Goal: Task Accomplishment & Management: Manage account settings

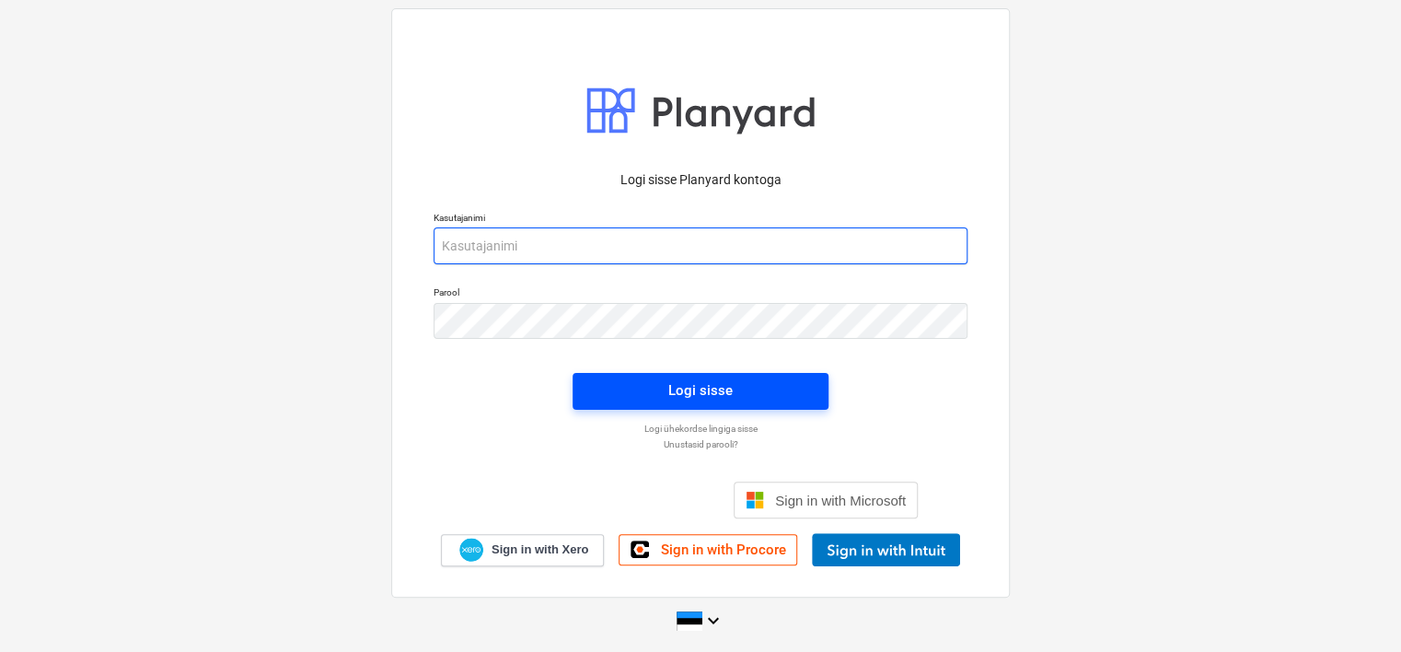
type input "[EMAIL_ADDRESS][DOMAIN_NAME]"
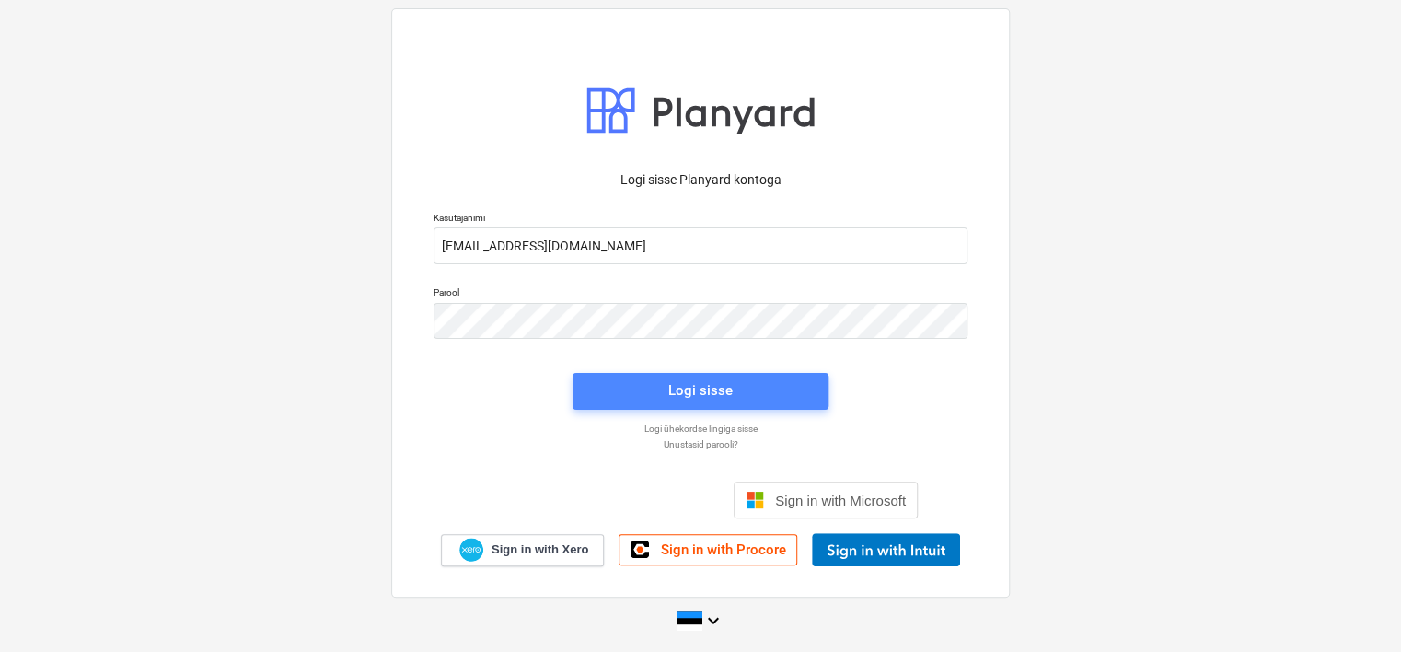
click at [644, 391] on span "Logi sisse" at bounding box center [701, 390] width 212 height 24
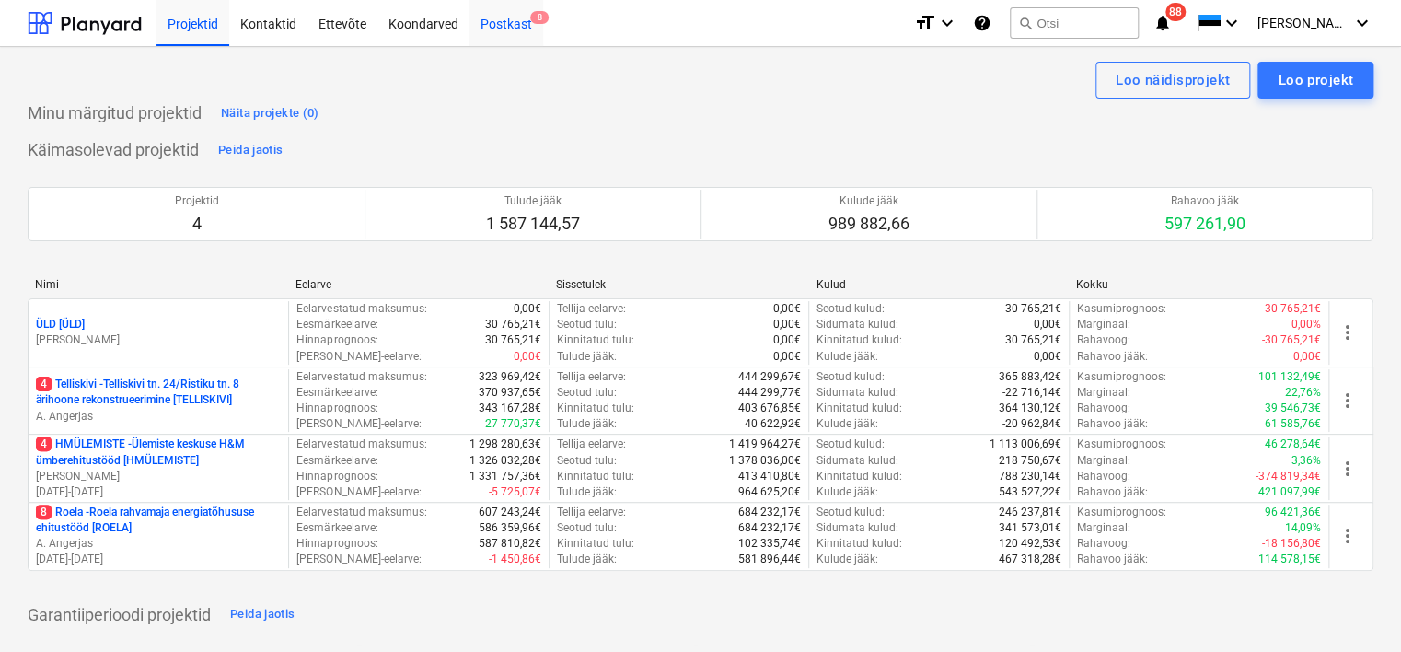
click at [512, 15] on div "Postkast 8" at bounding box center [506, 22] width 74 height 47
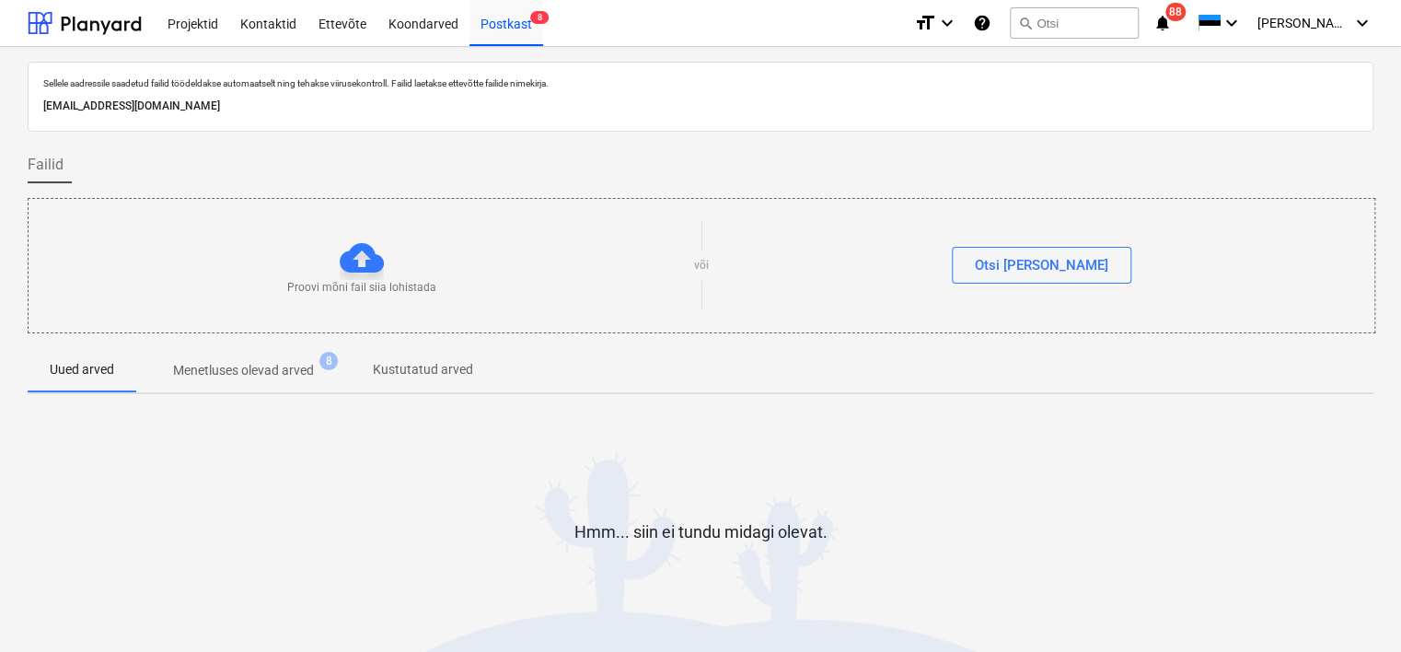
click at [344, 105] on p "[EMAIL_ADDRESS][DOMAIN_NAME]" at bounding box center [700, 106] width 1314 height 19
copy p "[EMAIL_ADDRESS][DOMAIN_NAME]"
click at [410, 456] on div "Hmm... siin ei tundu midagi olevat." at bounding box center [701, 547] width 1346 height 276
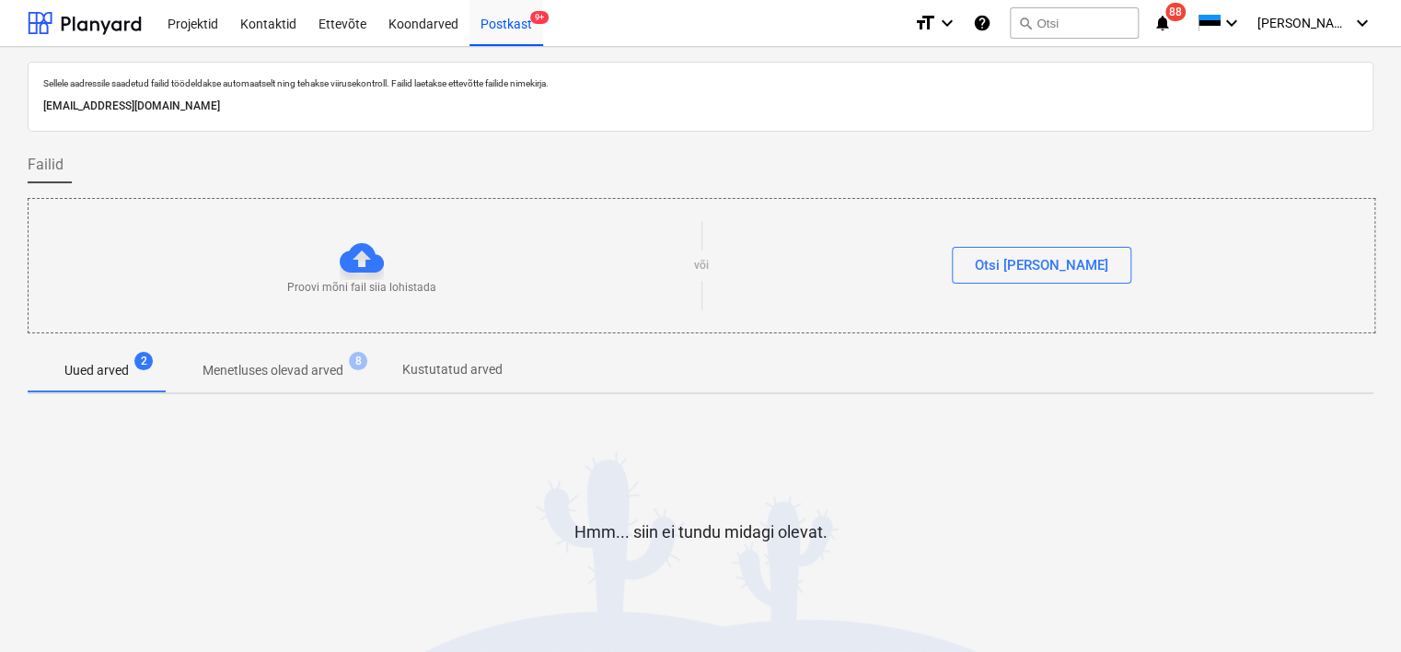
click at [271, 97] on p "[EMAIL_ADDRESS][DOMAIN_NAME]" at bounding box center [700, 106] width 1314 height 19
copy p "[EMAIL_ADDRESS][DOMAIN_NAME]"
click at [422, 20] on div "Koondarved" at bounding box center [423, 22] width 92 height 47
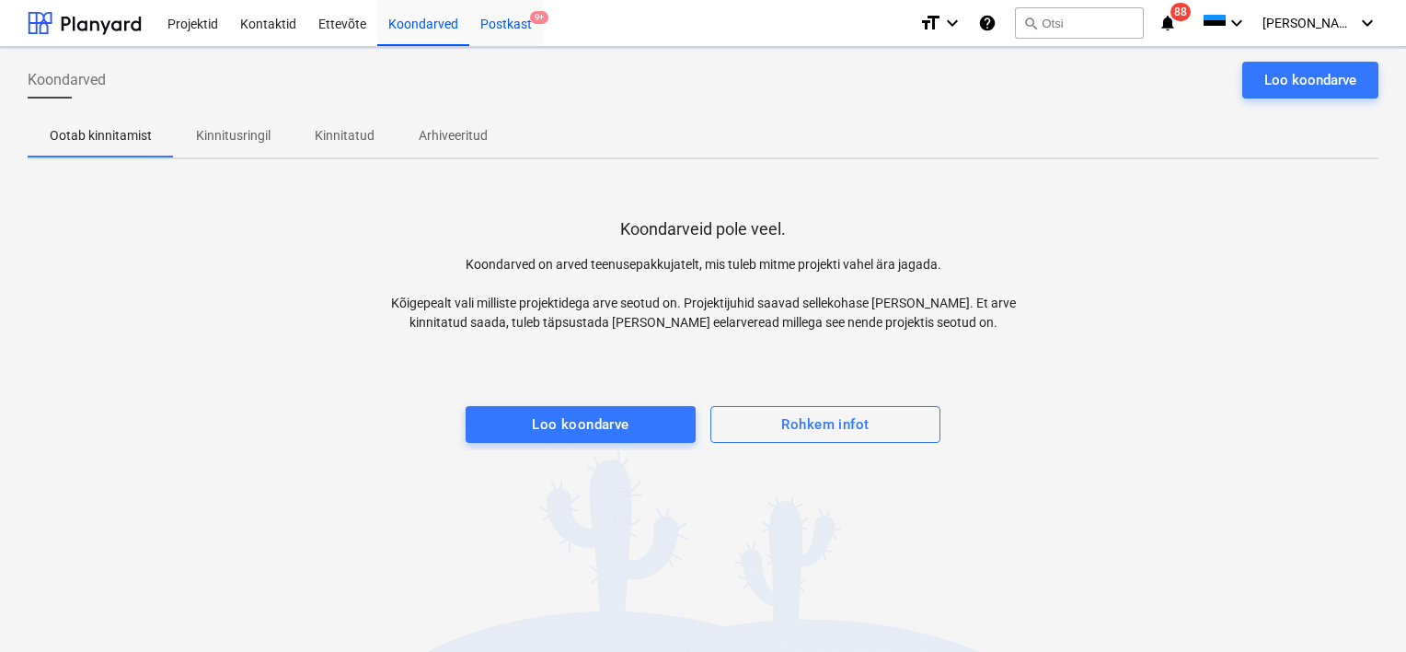
click at [494, 29] on div "Postkast 9+" at bounding box center [506, 22] width 74 height 47
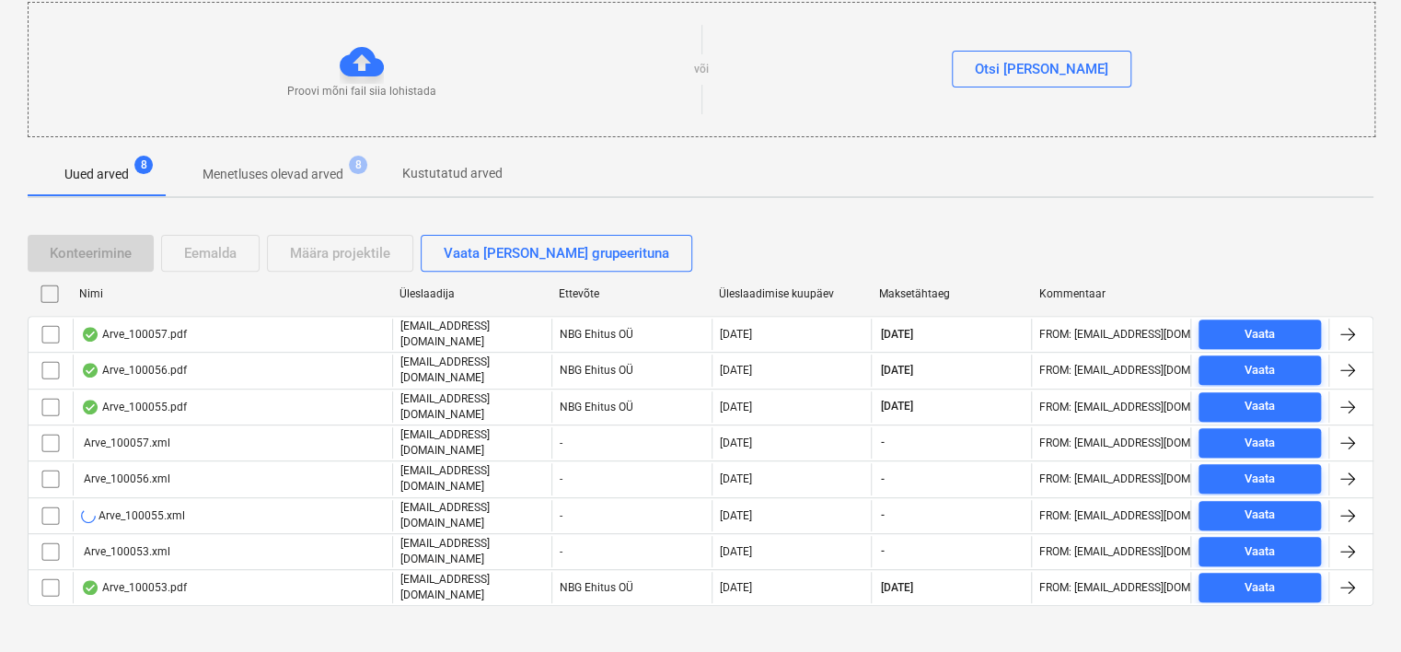
scroll to position [15, 0]
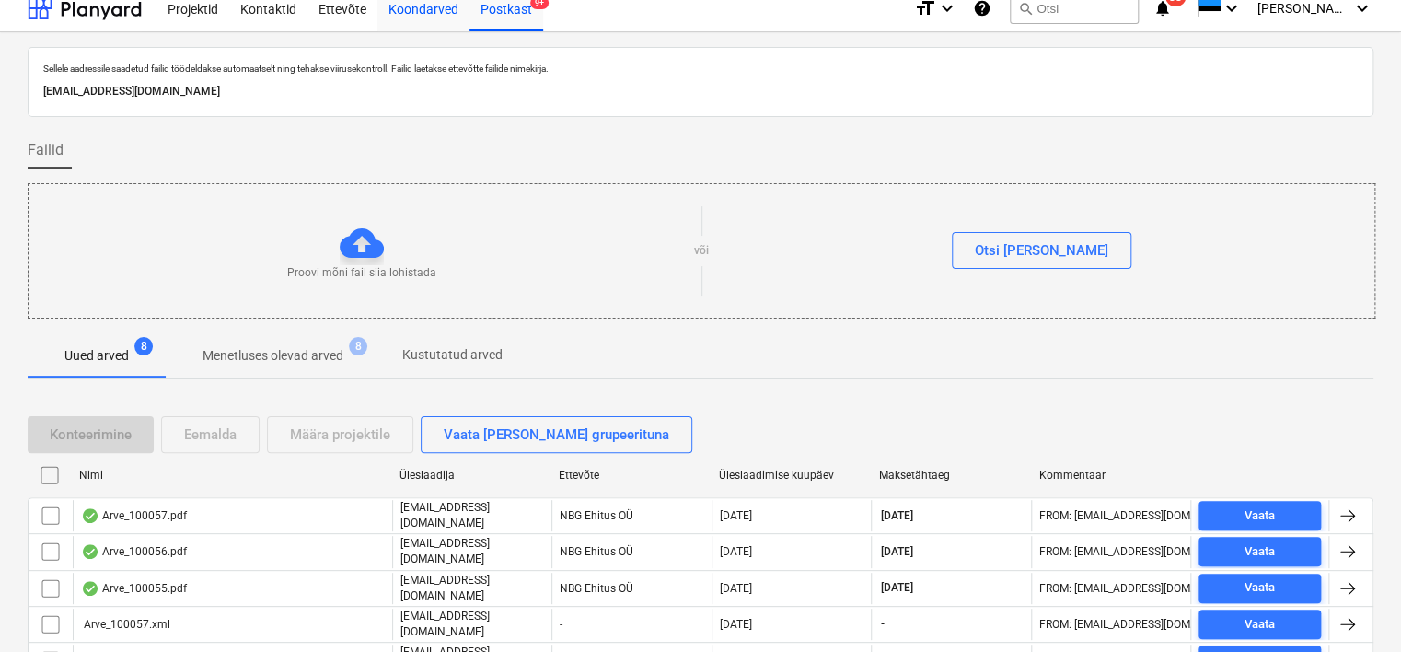
click at [405, 17] on div "Koondarved" at bounding box center [423, 7] width 92 height 47
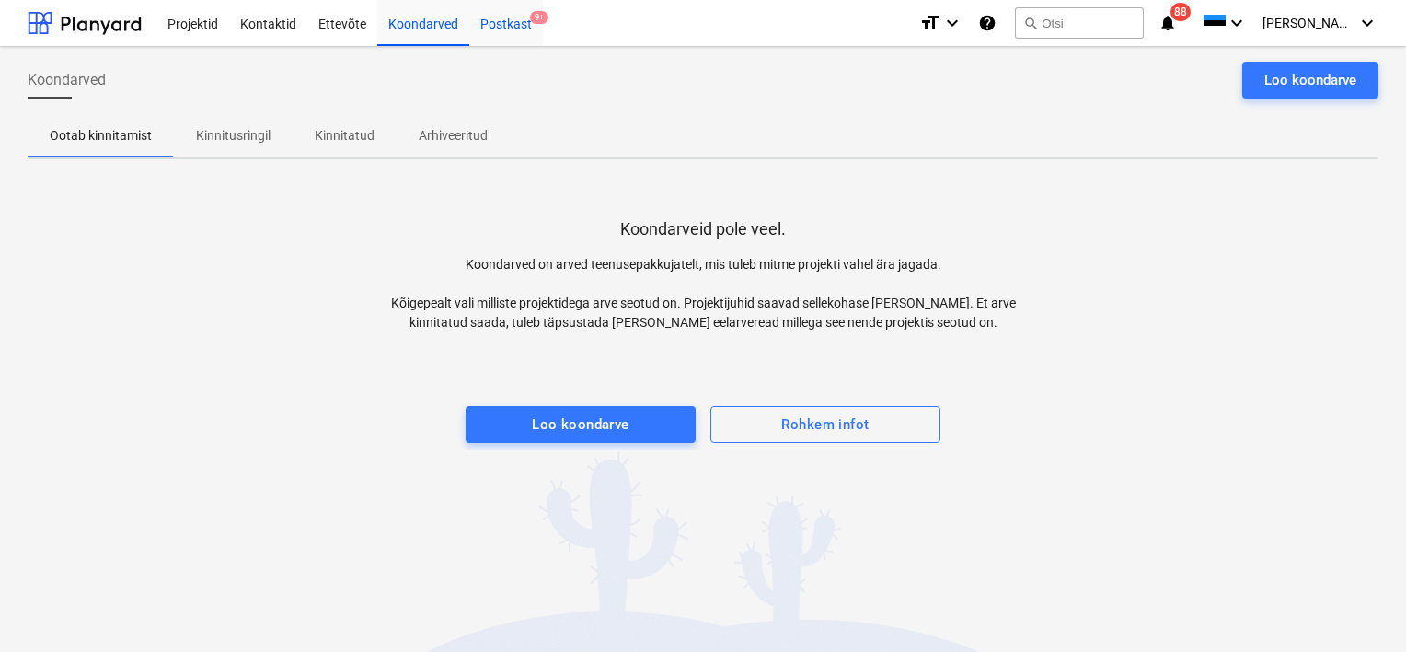
click at [516, 32] on div "Postkast 9+" at bounding box center [506, 22] width 74 height 47
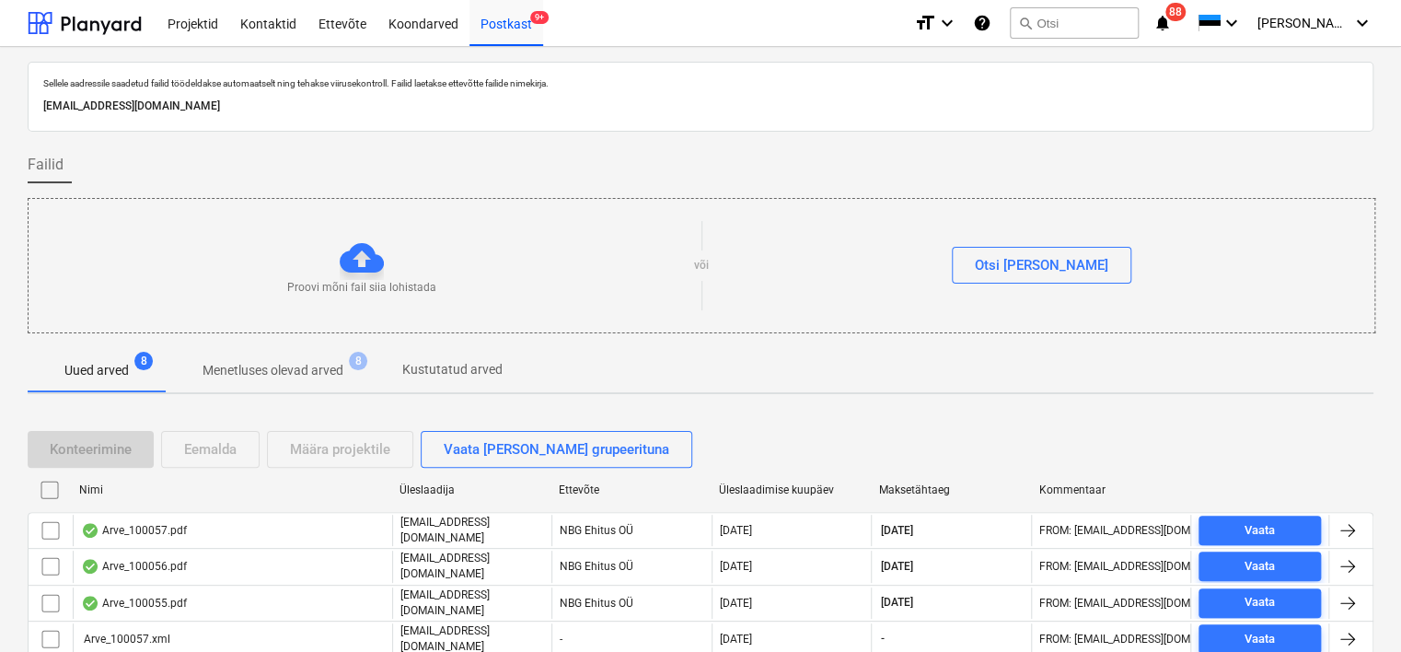
scroll to position [196, 0]
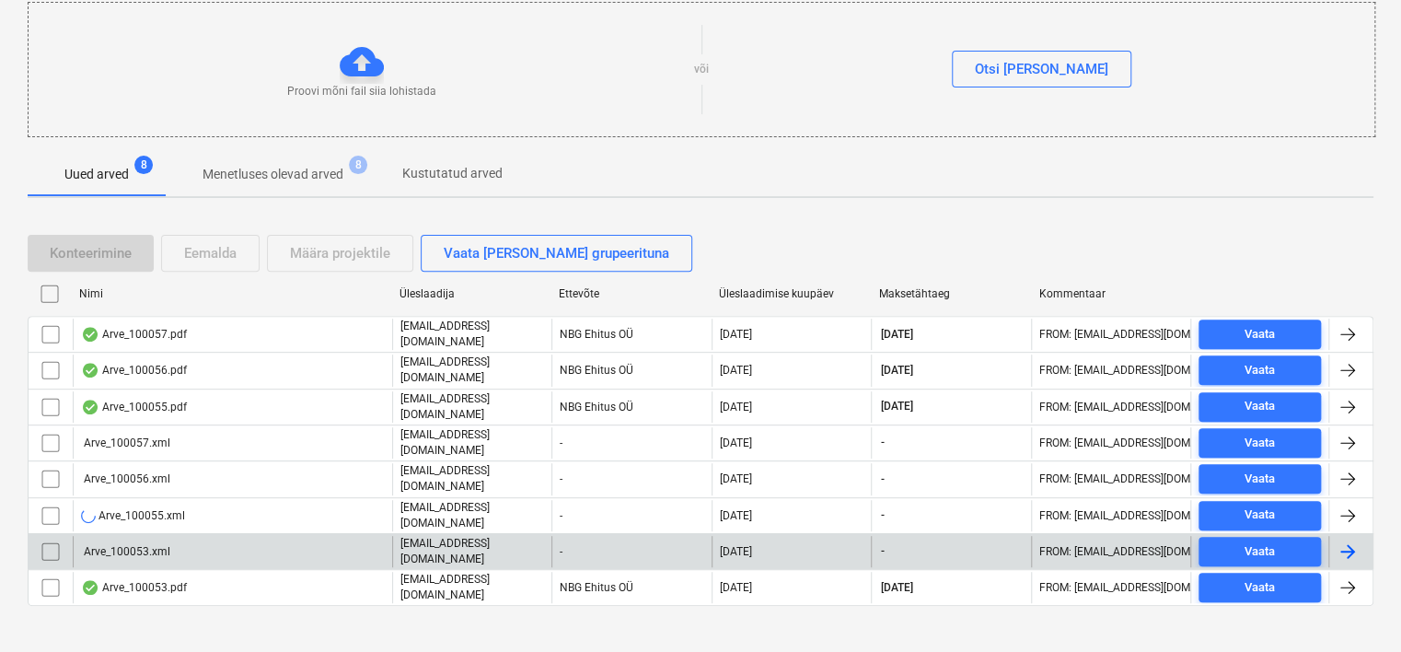
click at [53, 537] on input "checkbox" at bounding box center [50, 551] width 29 height 29
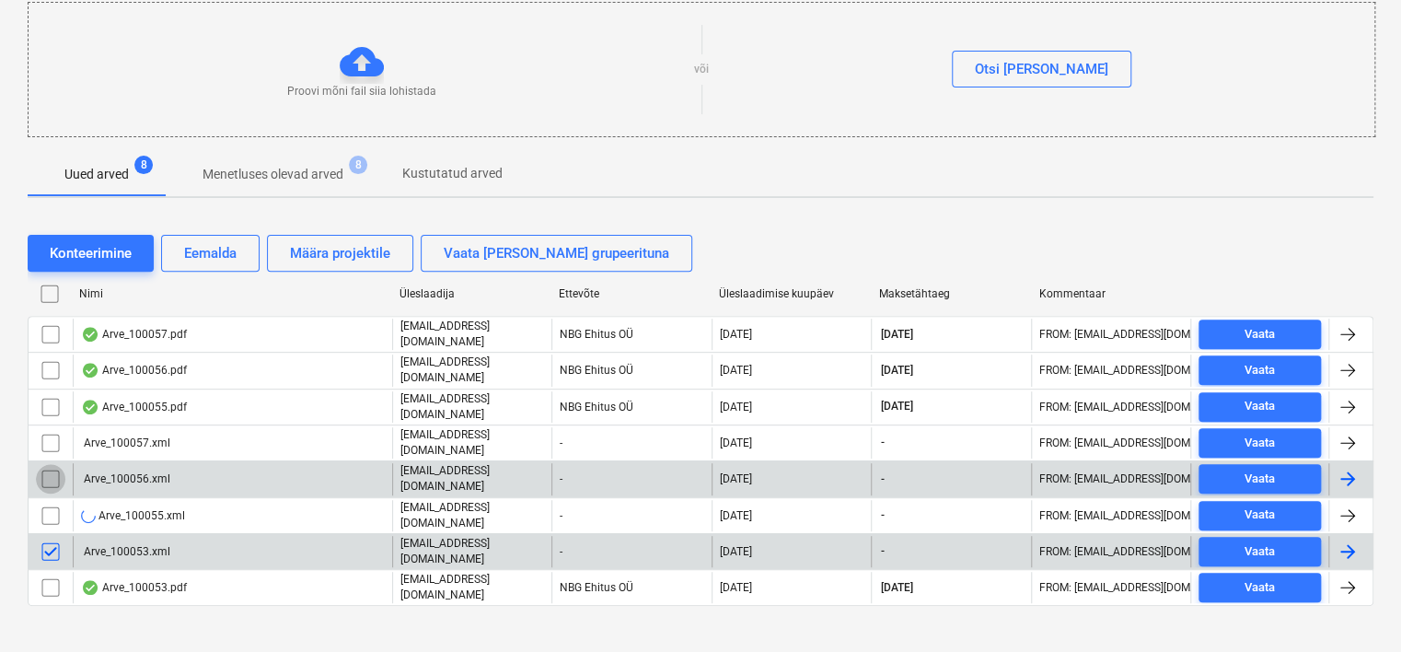
click at [48, 468] on input "checkbox" at bounding box center [50, 478] width 29 height 29
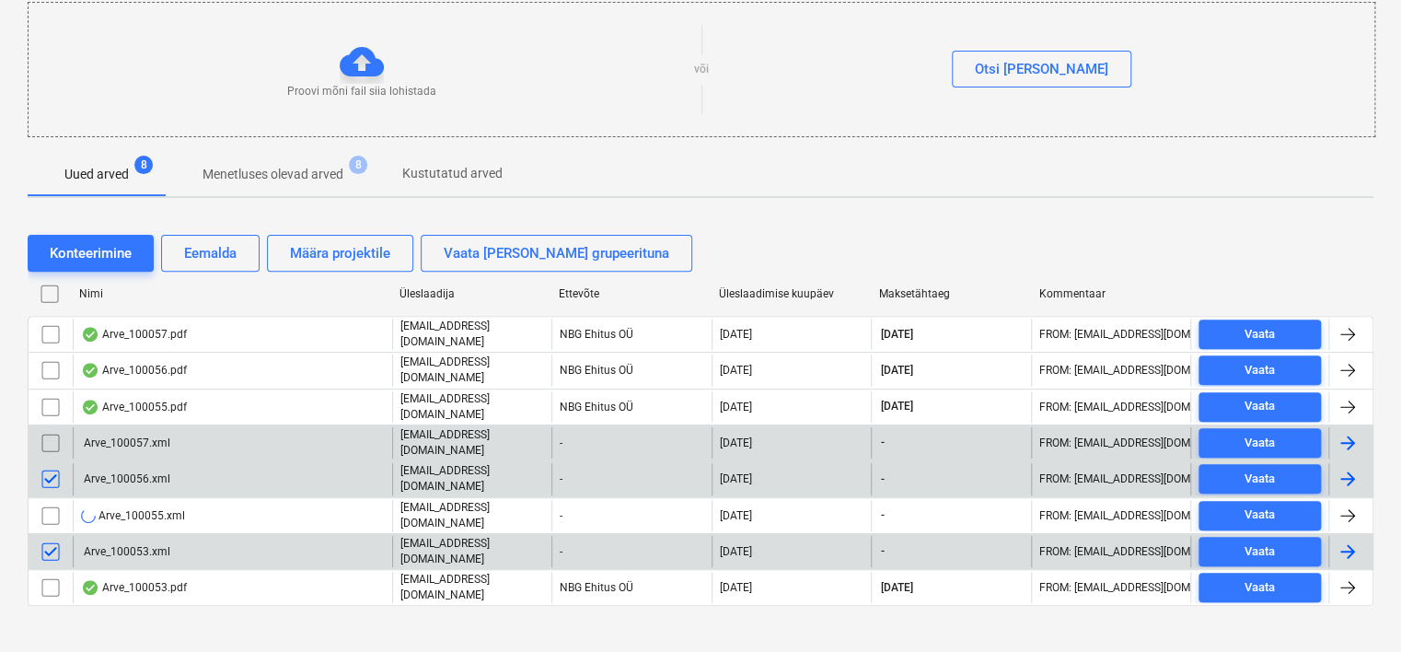
click at [48, 438] on input "checkbox" at bounding box center [50, 442] width 29 height 29
click at [52, 503] on input "checkbox" at bounding box center [50, 515] width 29 height 29
click at [199, 247] on div "Eemalda" at bounding box center [210, 253] width 52 height 24
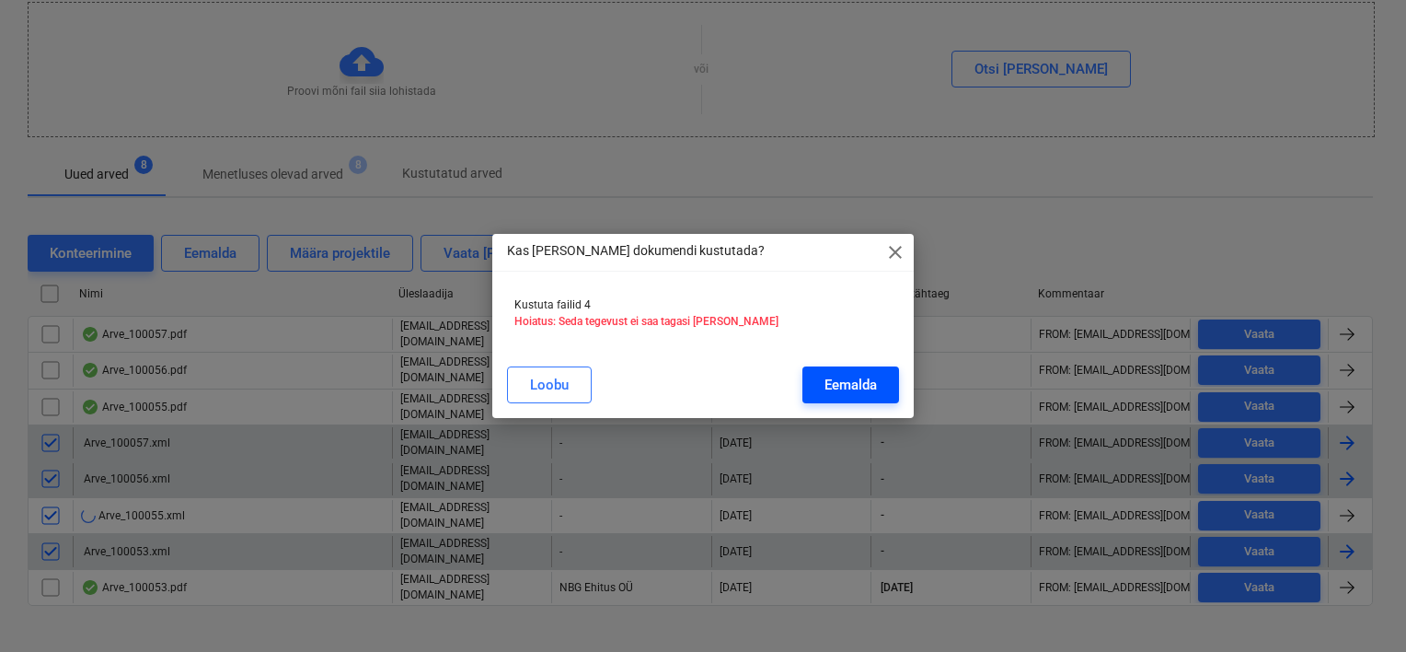
click at [845, 382] on div "Eemalda" at bounding box center [851, 385] width 52 height 24
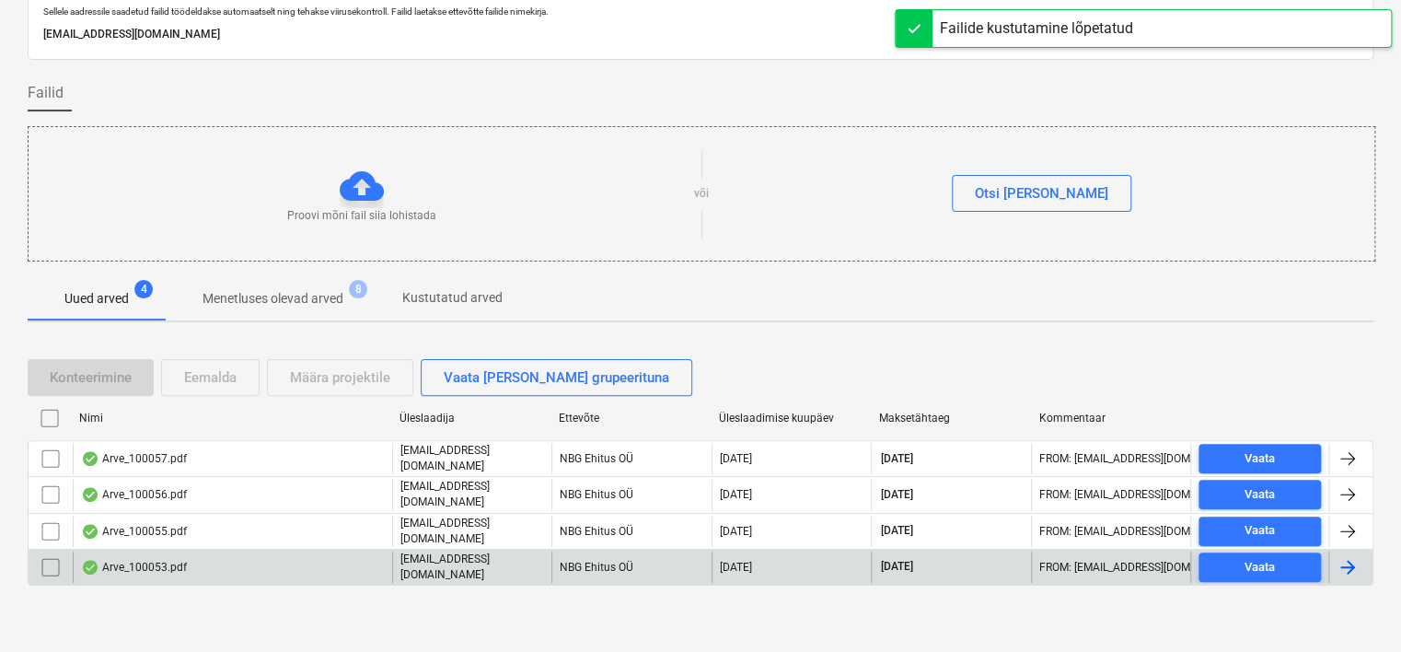
scroll to position [61, 0]
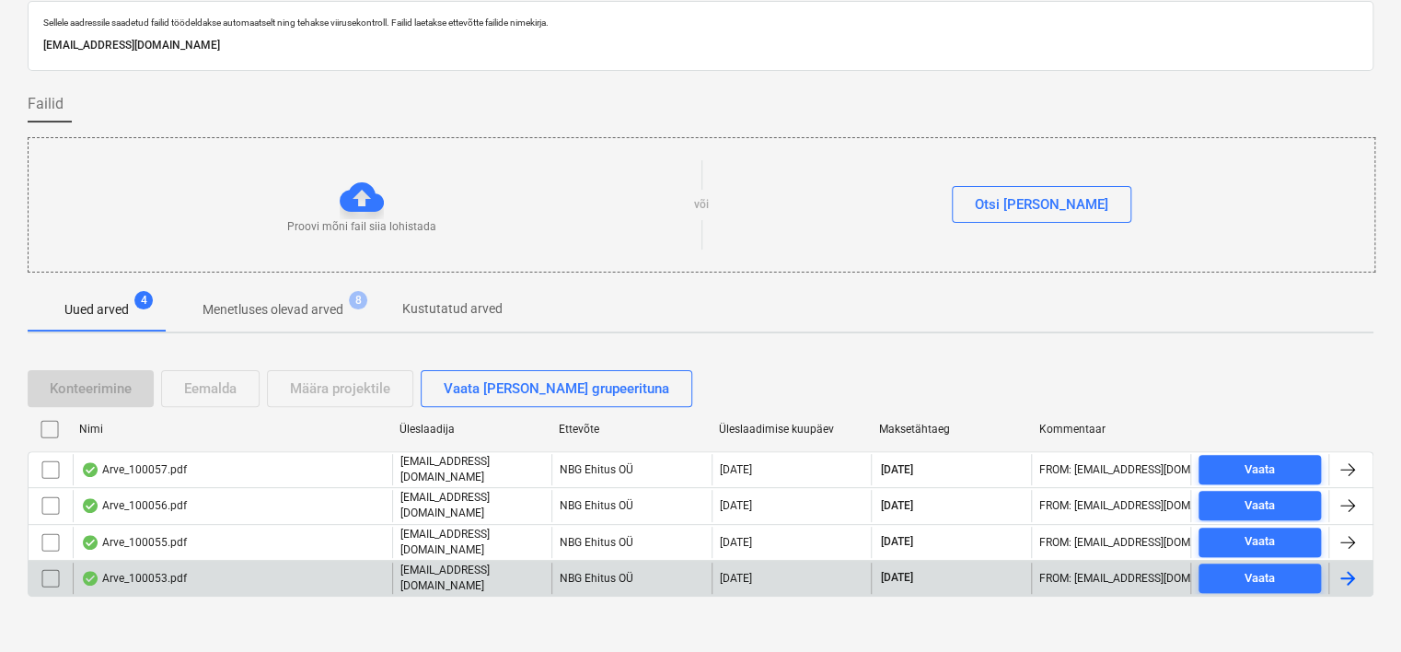
click at [29, 157] on div "Proovi mõni fail siia lohistada või Otsi [PERSON_NAME]" at bounding box center [702, 205] width 1346 height 104
click at [185, 40] on p "[EMAIL_ADDRESS][DOMAIN_NAME]" at bounding box center [700, 45] width 1314 height 19
copy p "[EMAIL_ADDRESS][DOMAIN_NAME]"
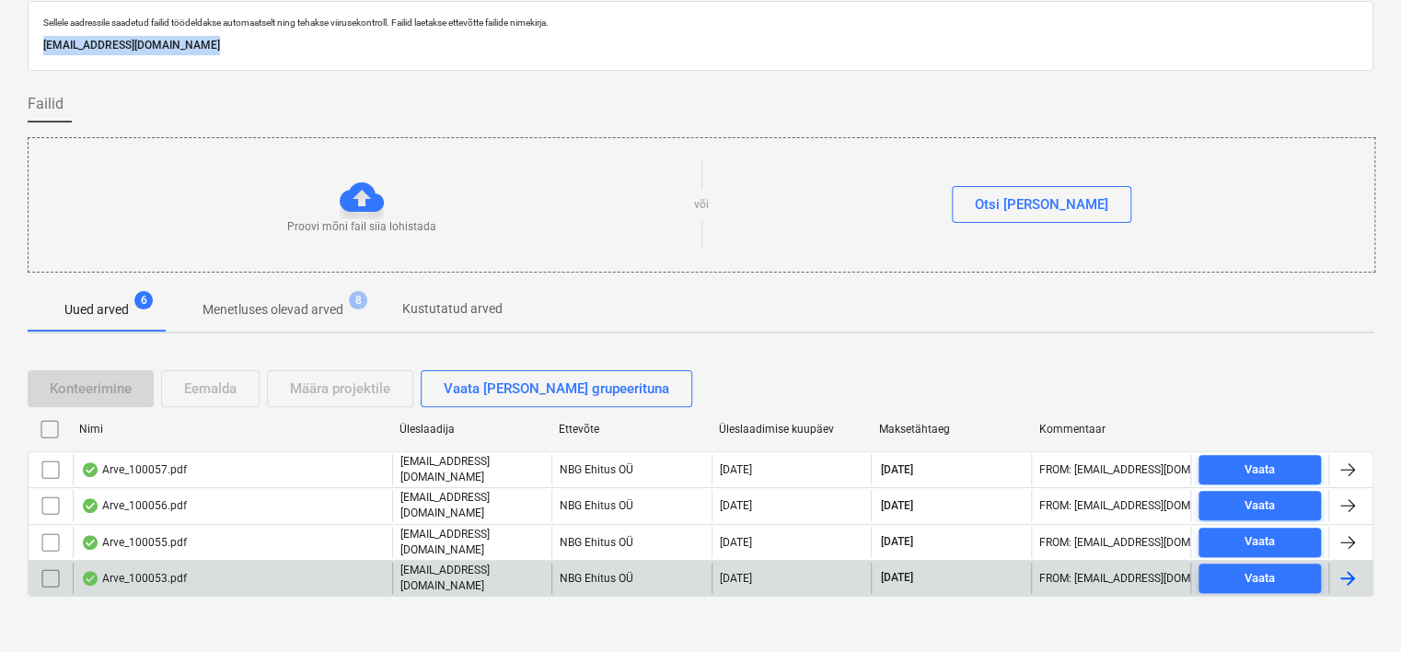
scroll to position [0, 0]
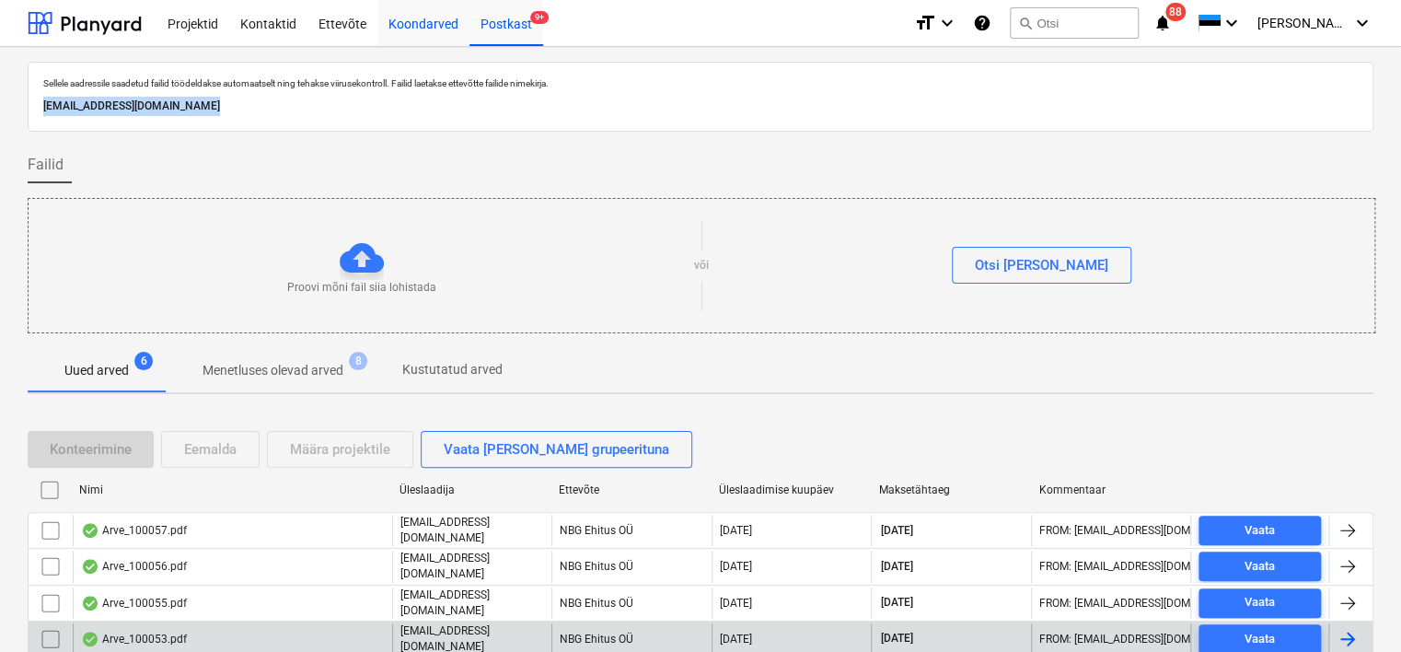
click at [398, 7] on div "Koondarved" at bounding box center [423, 22] width 92 height 47
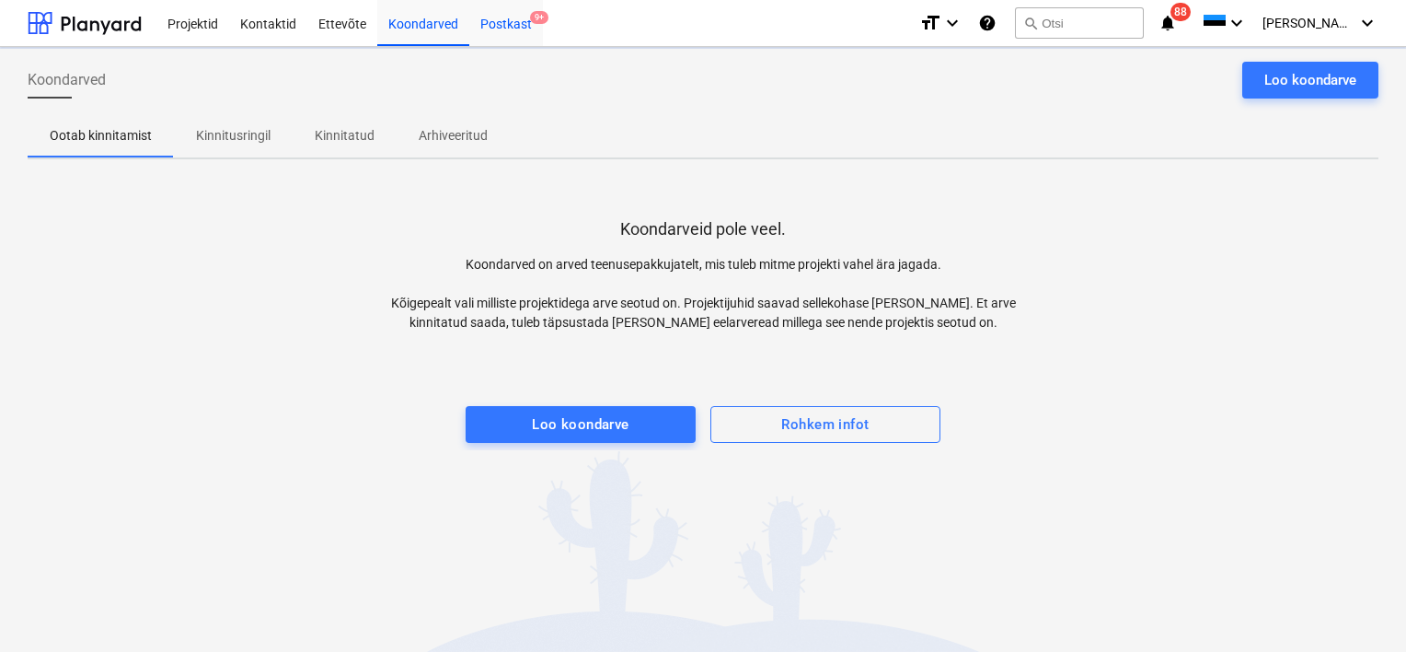
click at [501, 20] on div "Postkast 9+" at bounding box center [506, 22] width 74 height 47
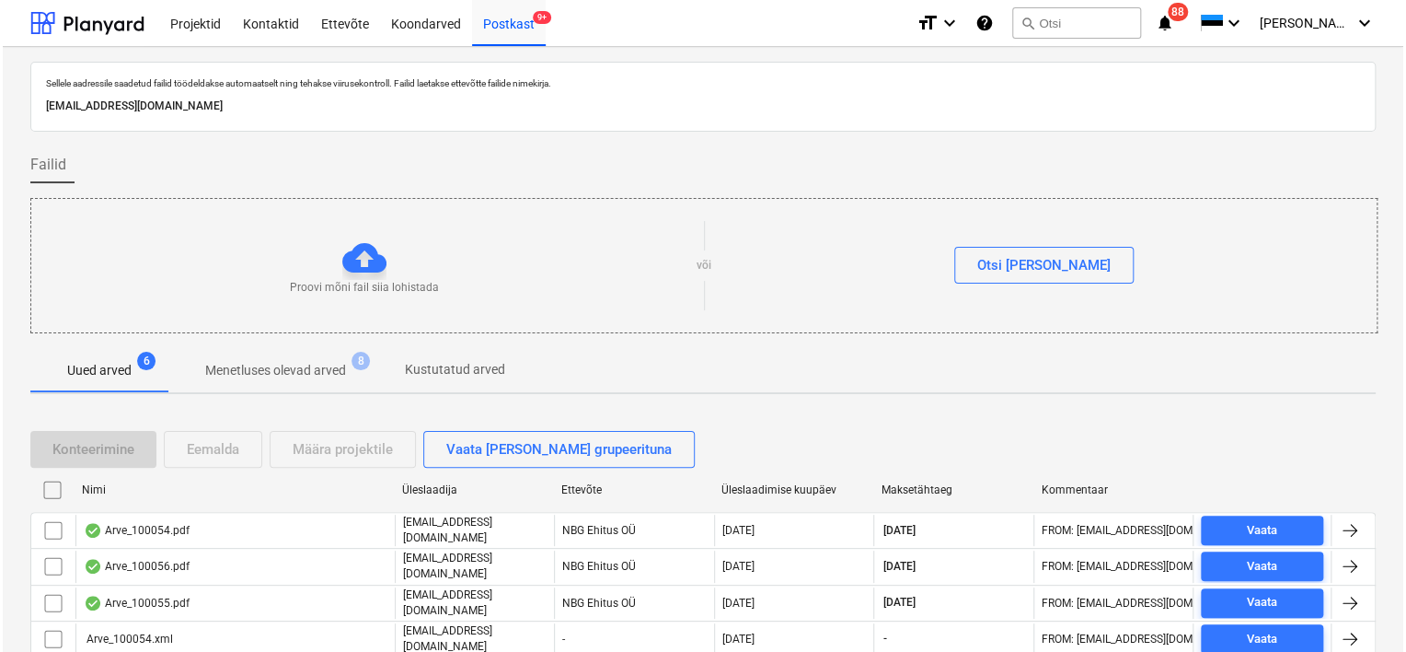
scroll to position [129, 0]
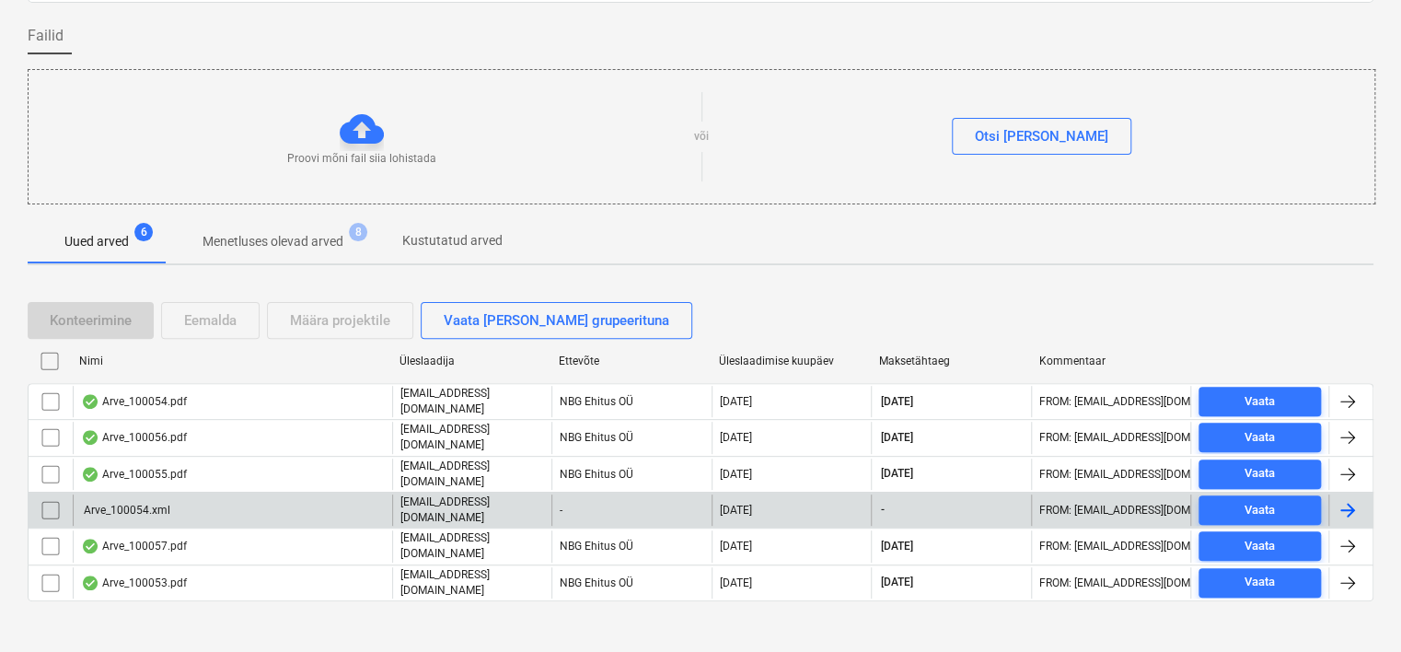
click at [43, 499] on input "checkbox" at bounding box center [50, 509] width 29 height 29
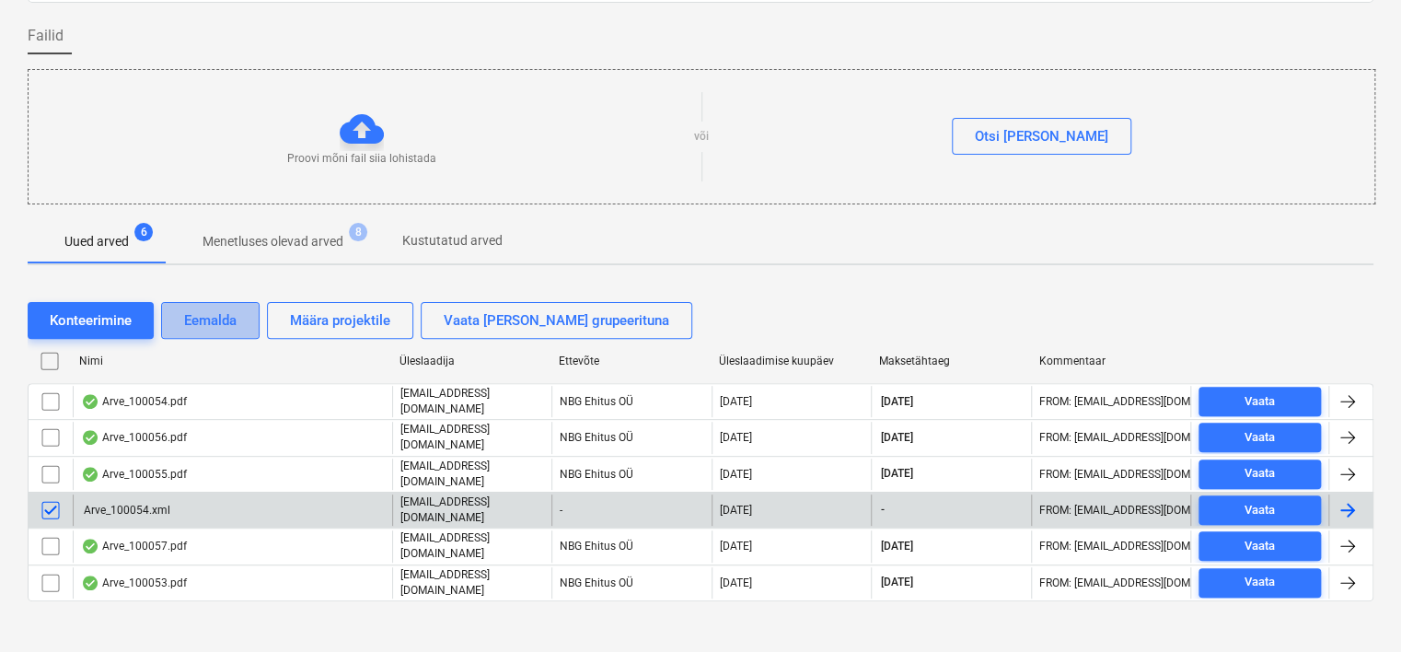
click at [221, 324] on div "Eemalda" at bounding box center [210, 320] width 52 height 24
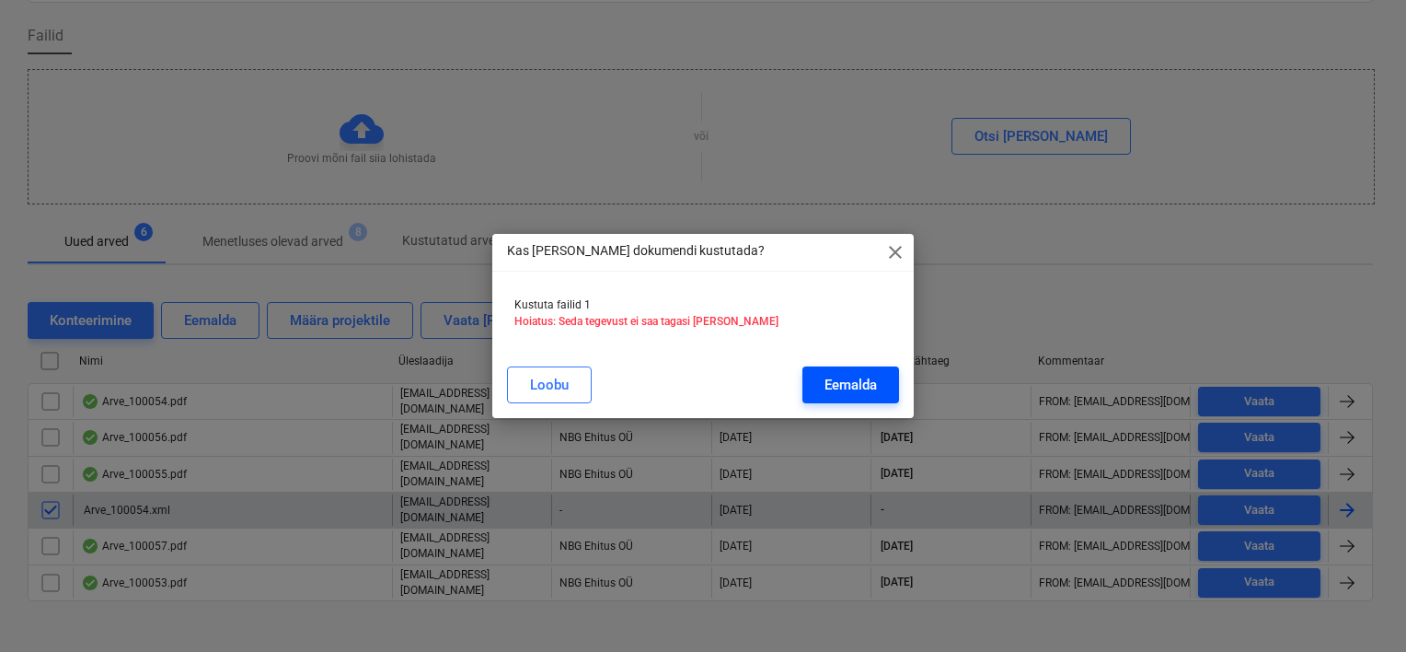
click at [855, 399] on button "Eemalda" at bounding box center [851, 384] width 97 height 37
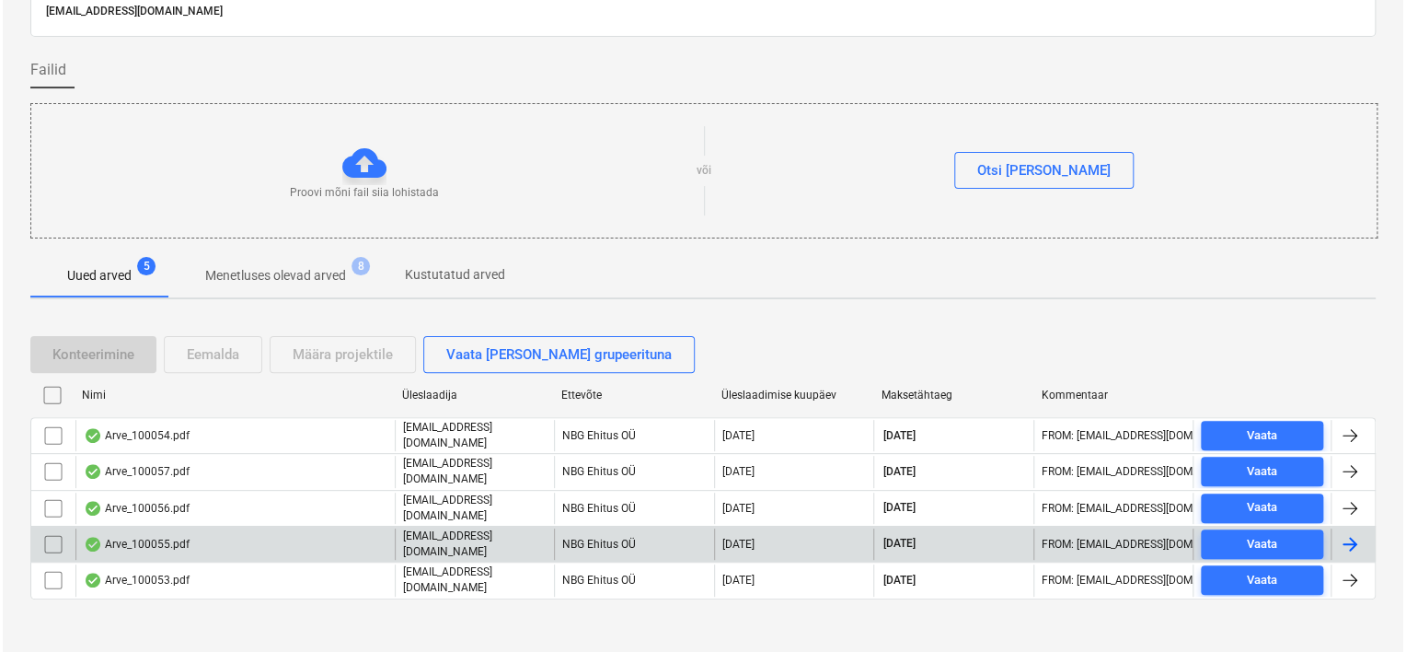
scroll to position [0, 0]
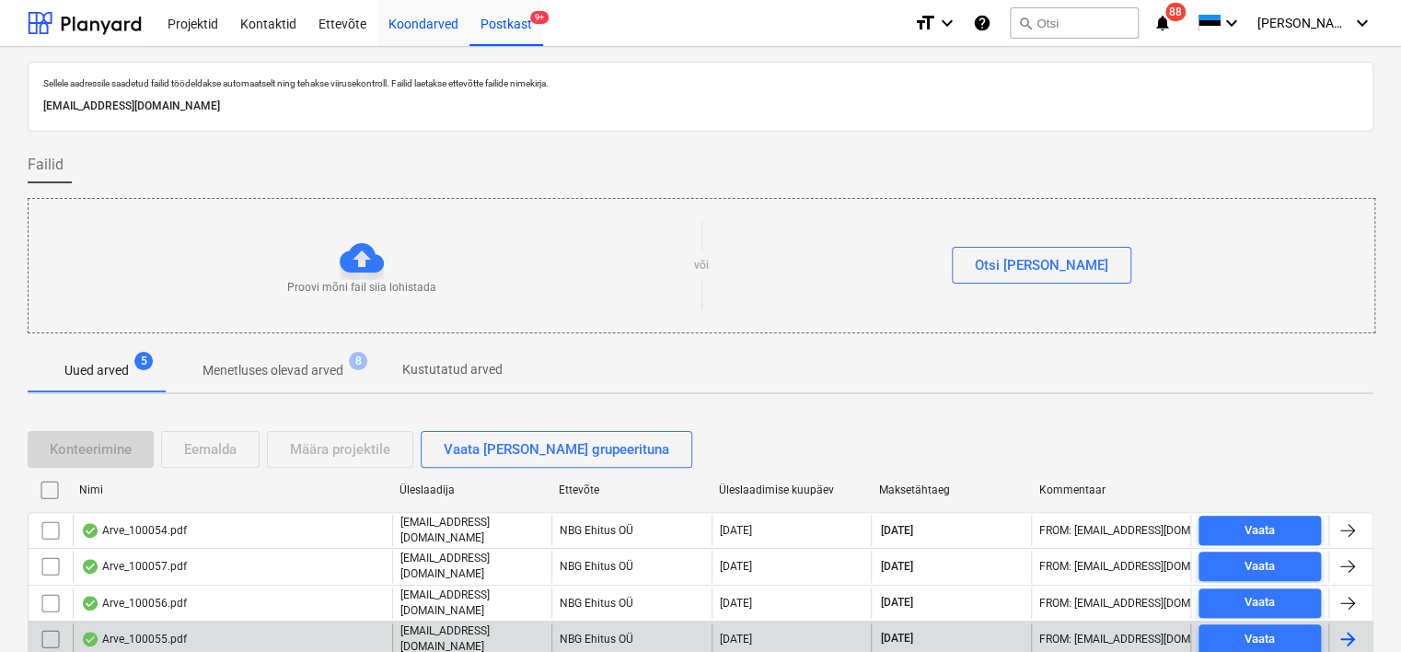
click at [416, 17] on div "Koondarved" at bounding box center [423, 22] width 92 height 47
